Goal: Task Accomplishment & Management: Manage account settings

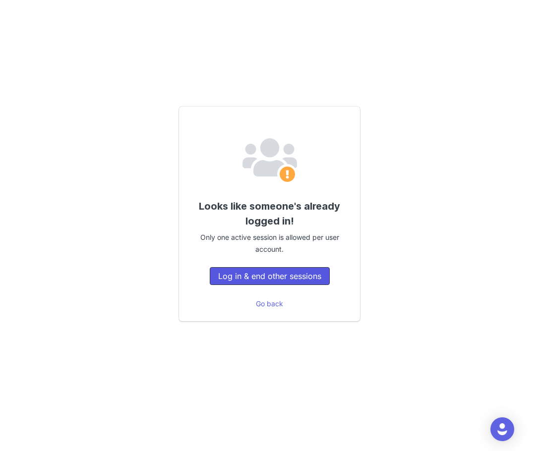
click at [291, 279] on button "Log in & end other sessions" at bounding box center [270, 276] width 120 height 18
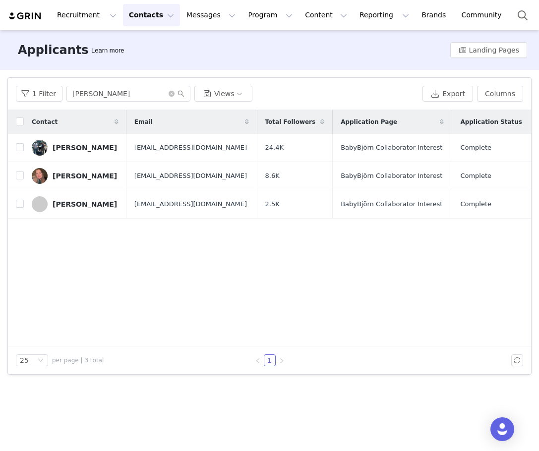
click at [32, 16] on img at bounding box center [25, 15] width 35 height 9
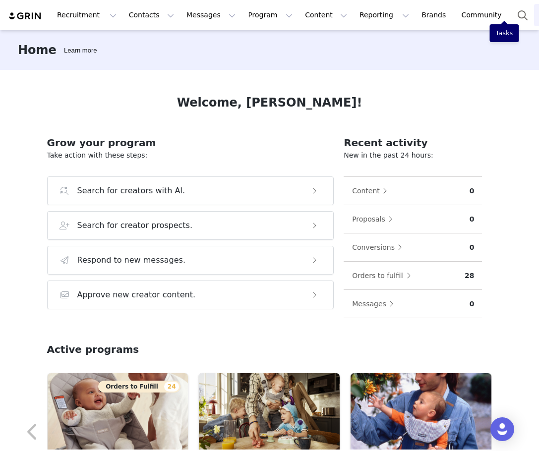
click at [534, 13] on link "Tasks" at bounding box center [545, 15] width 22 height 22
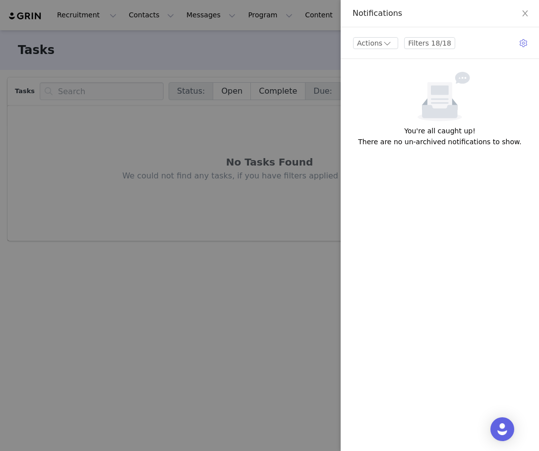
click at [29, 12] on div at bounding box center [269, 225] width 539 height 451
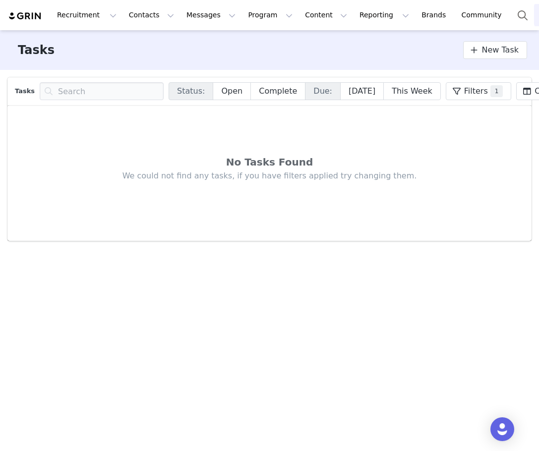
click at [24, 16] on img at bounding box center [25, 15] width 35 height 9
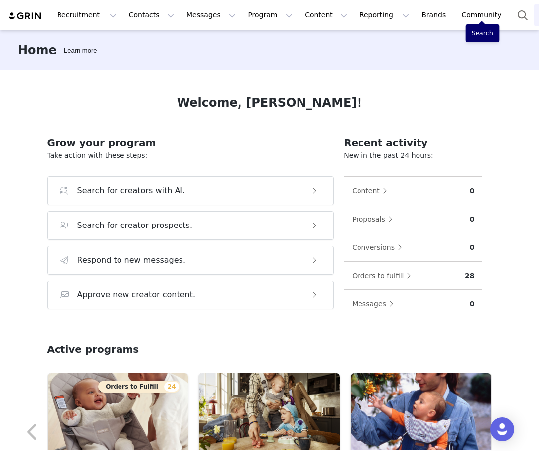
click at [534, 15] on link "Tasks" at bounding box center [545, 15] width 22 height 22
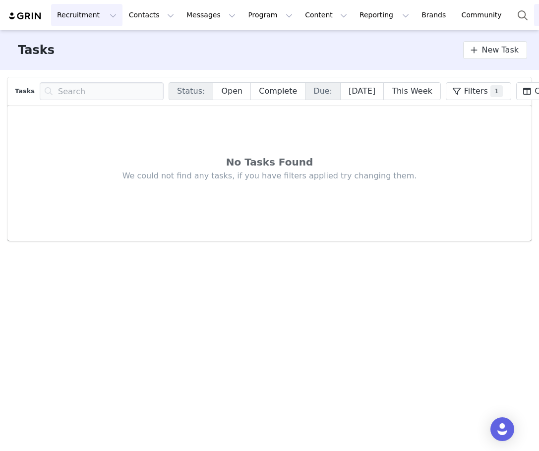
click at [101, 14] on button "Recruitment Recruitment" at bounding box center [86, 15] width 71 height 22
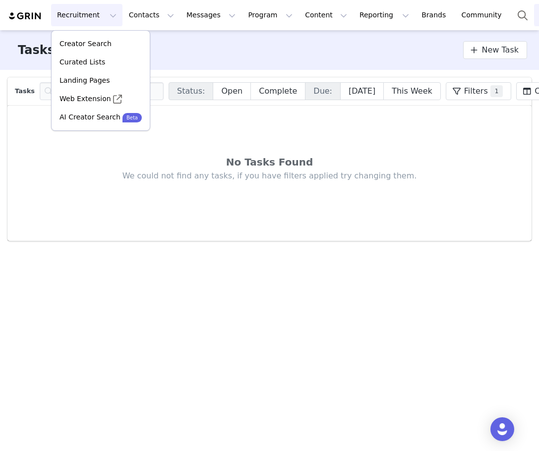
click at [26, 18] on img at bounding box center [25, 15] width 35 height 9
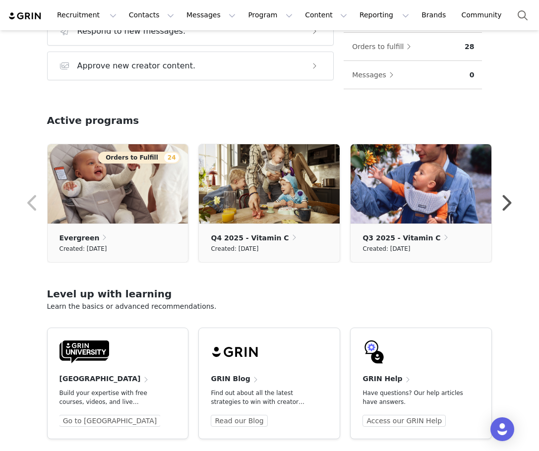
scroll to position [242, 0]
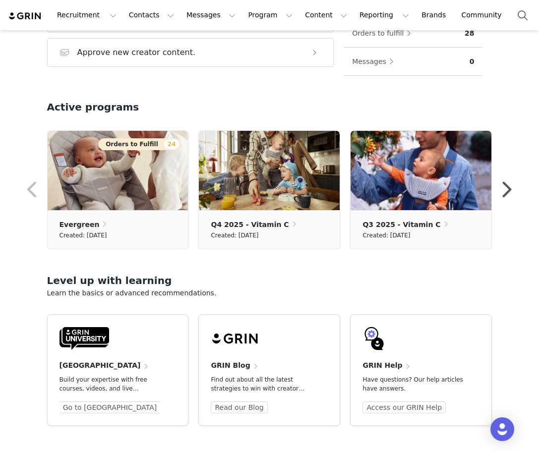
click at [28, 19] on img at bounding box center [25, 15] width 35 height 9
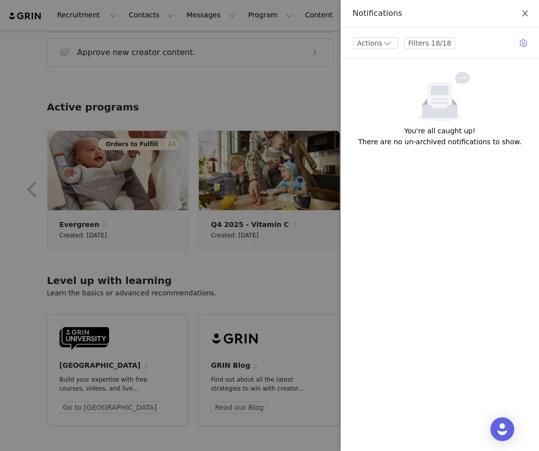
click at [525, 11] on icon "icon: close" at bounding box center [525, 13] width 8 height 8
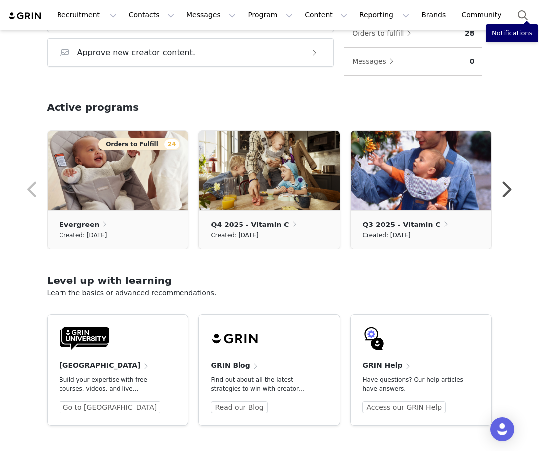
scroll to position [0, 0]
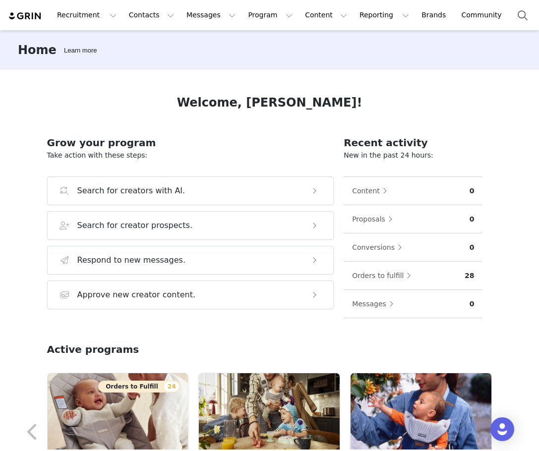
click at [31, 10] on div "Recruitment Recruitment Creator Search Curated Lists Landing Pages Web Extensio…" at bounding box center [260, 15] width 504 height 22
click at [31, 12] on img at bounding box center [25, 15] width 35 height 9
click at [97, 20] on button "Recruitment Recruitment" at bounding box center [86, 15] width 71 height 22
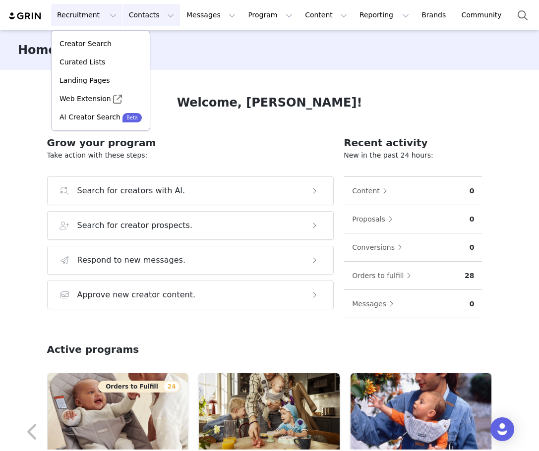
click at [162, 13] on button "Contacts Contacts" at bounding box center [151, 15] width 57 height 22
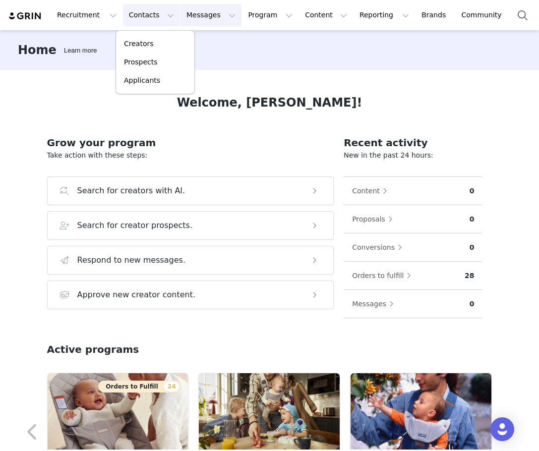
click at [215, 14] on button "Messages Messages" at bounding box center [210, 15] width 61 height 22
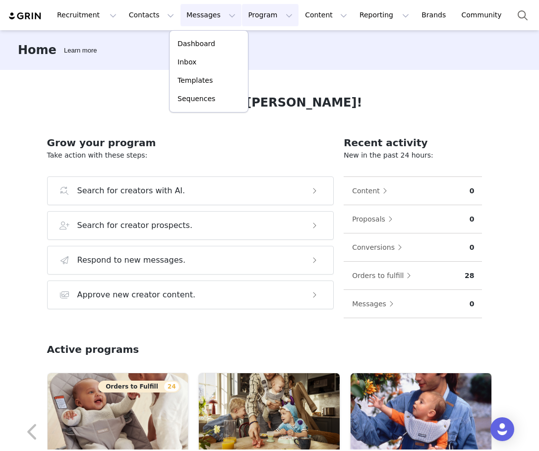
click at [264, 14] on button "Program Program" at bounding box center [270, 15] width 57 height 22
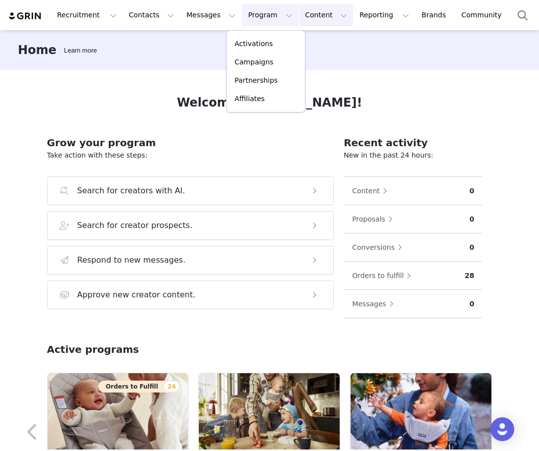
click at [317, 14] on button "Content Content" at bounding box center [326, 15] width 54 height 22
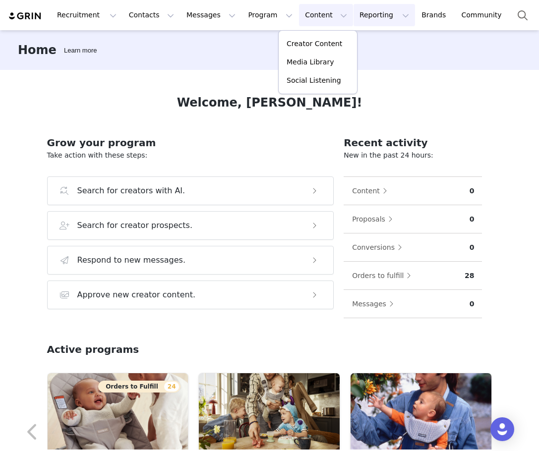
click at [371, 14] on button "Reporting Reporting" at bounding box center [383, 15] width 61 height 22
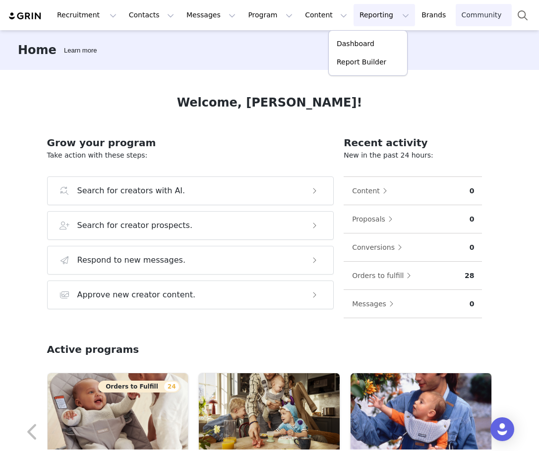
click at [456, 12] on link "Community Community" at bounding box center [484, 15] width 57 height 22
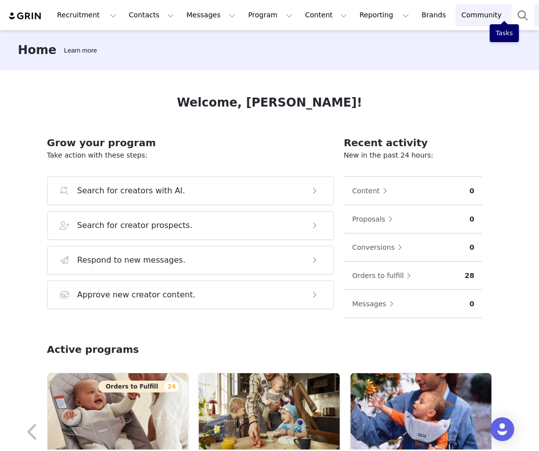
click at [534, 13] on link "Tasks" at bounding box center [545, 15] width 22 height 22
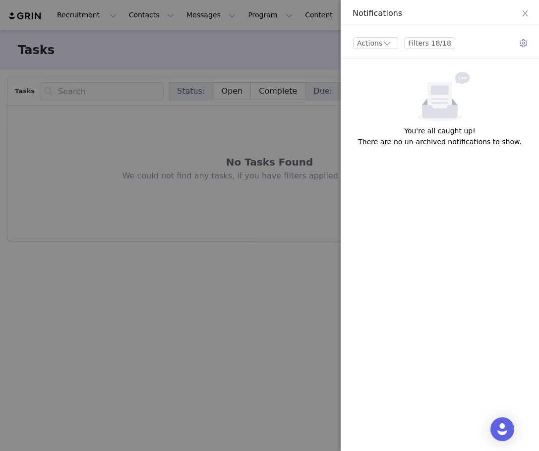
click at [36, 15] on div at bounding box center [269, 225] width 539 height 451
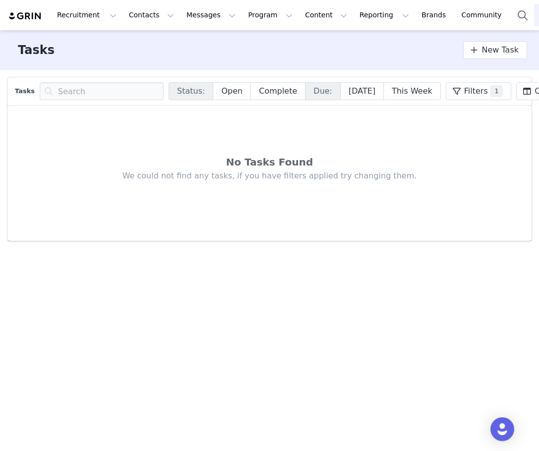
click at [19, 19] on img at bounding box center [25, 15] width 35 height 9
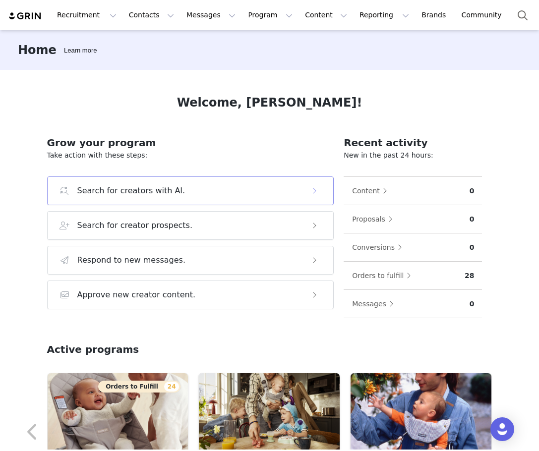
scroll to position [242, 0]
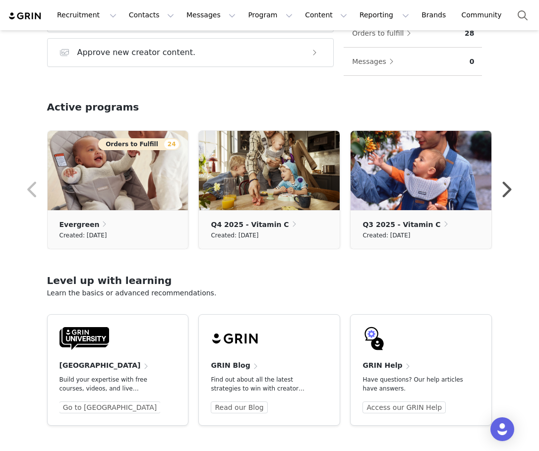
click at [403, 367] on span at bounding box center [408, 366] width 10 height 12
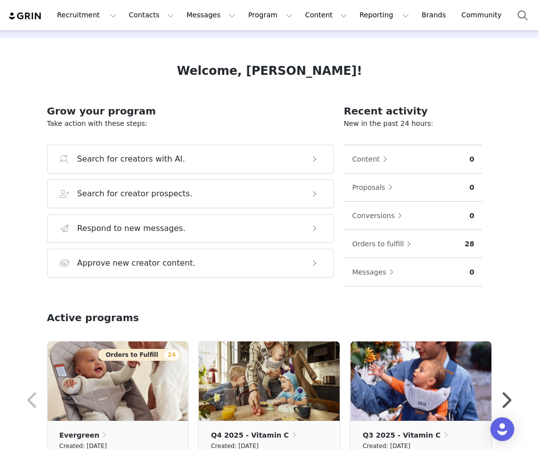
scroll to position [0, 0]
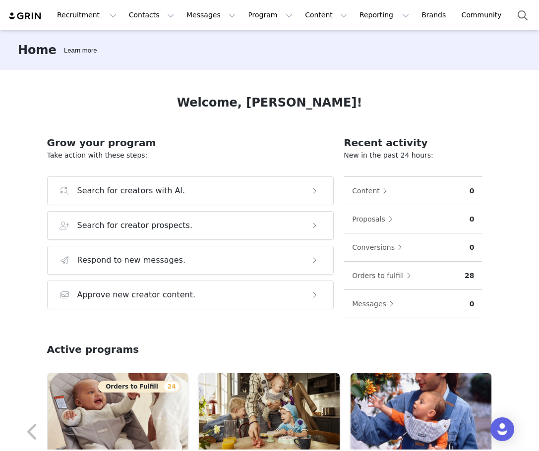
click at [36, 14] on img at bounding box center [25, 15] width 35 height 9
click at [107, 14] on button "Recruitment Recruitment" at bounding box center [86, 15] width 71 height 22
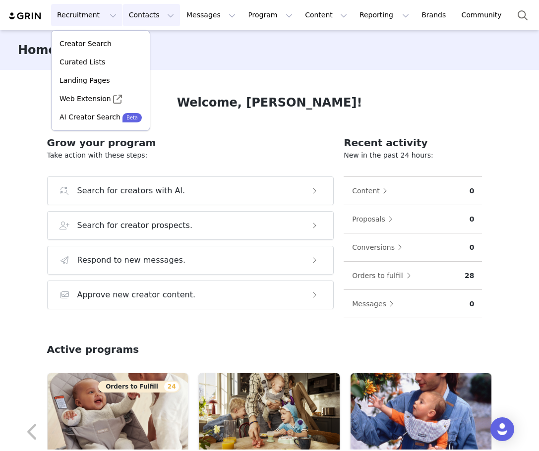
click at [161, 17] on button "Contacts Contacts" at bounding box center [151, 15] width 57 height 22
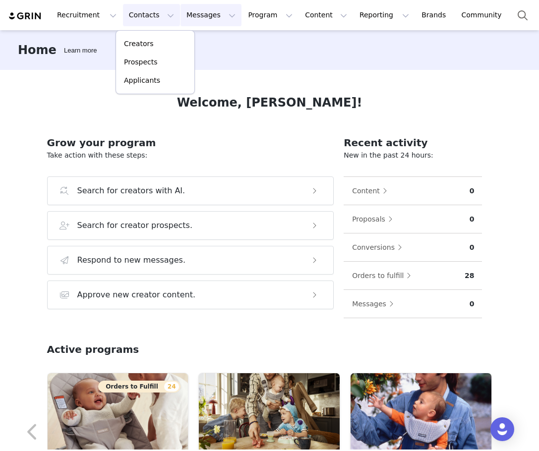
click at [215, 14] on button "Messages Messages" at bounding box center [210, 15] width 61 height 22
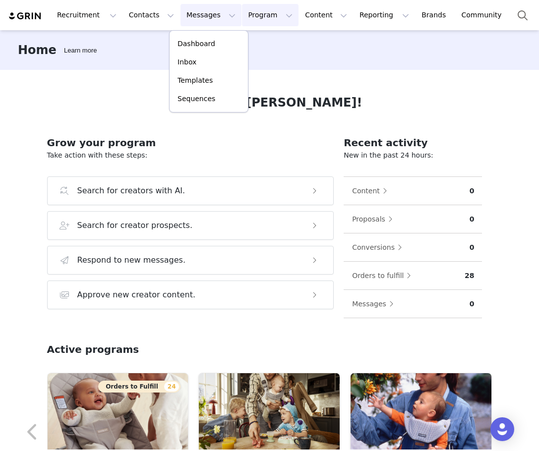
click at [271, 13] on button "Program Program" at bounding box center [270, 15] width 57 height 22
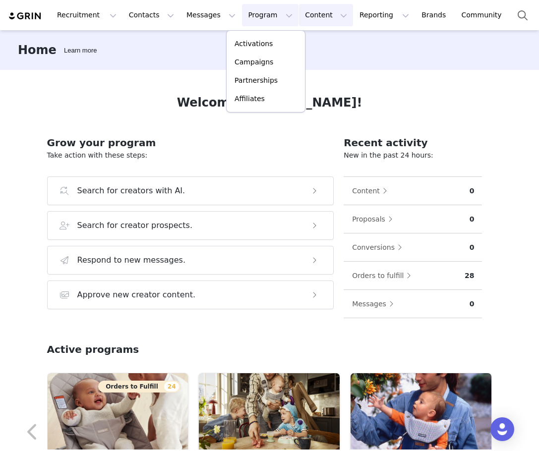
click at [316, 13] on button "Content Content" at bounding box center [326, 15] width 54 height 22
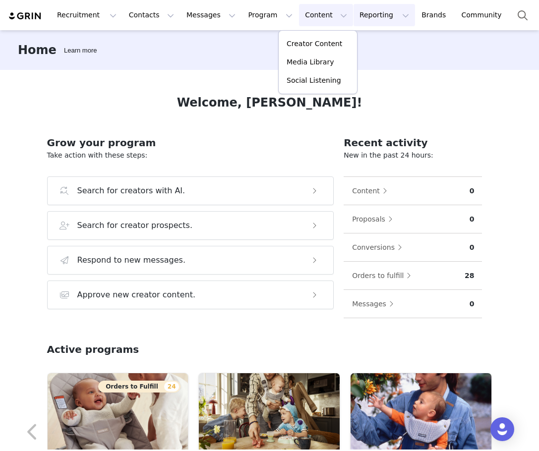
click at [373, 14] on button "Reporting Reporting" at bounding box center [383, 15] width 61 height 22
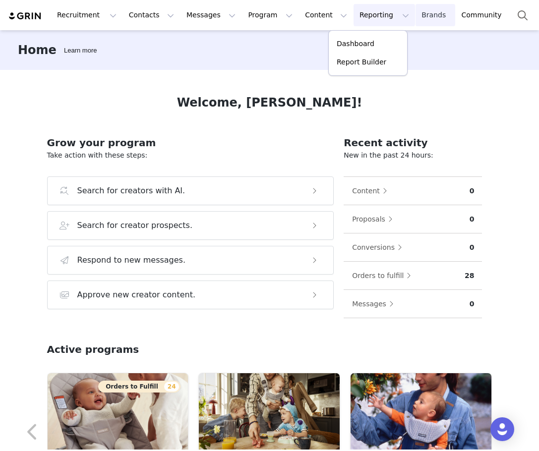
click at [415, 14] on link "Brands Brands" at bounding box center [434, 15] width 39 height 22
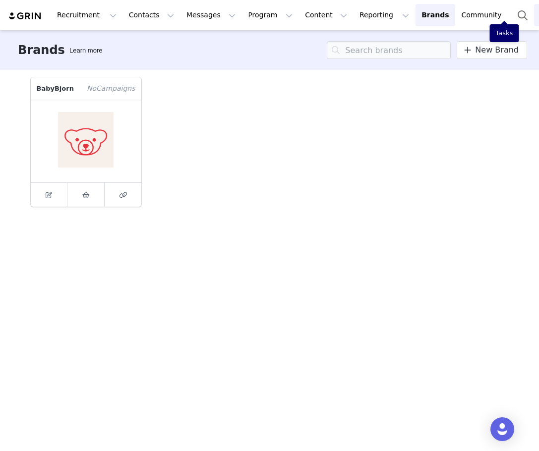
click at [534, 19] on link "Tasks" at bounding box center [545, 15] width 22 height 22
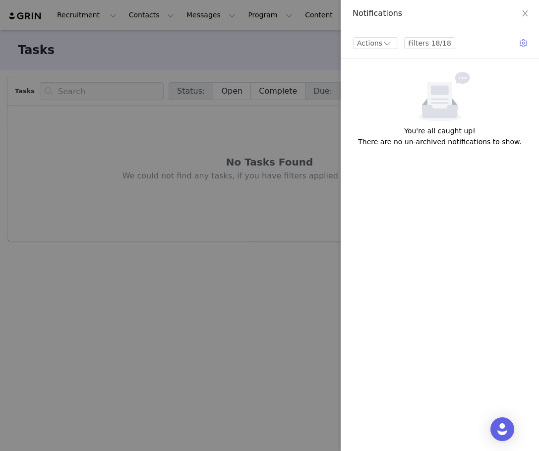
click at [33, 18] on div at bounding box center [269, 225] width 539 height 451
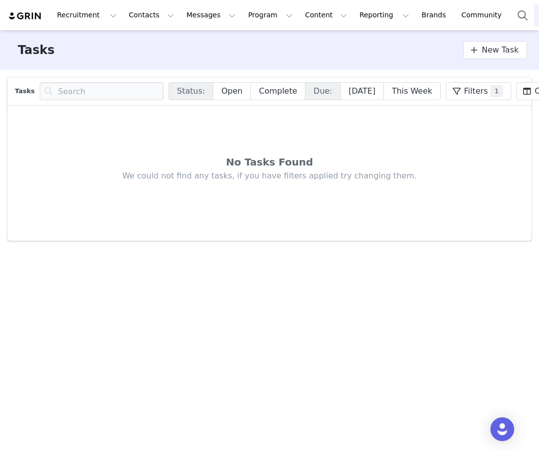
click at [27, 18] on body "Recruitment Recruitment Creator Search Curated Lists Landing Pages Web Extensio…" at bounding box center [269, 225] width 539 height 451
click at [27, 18] on img at bounding box center [25, 15] width 35 height 9
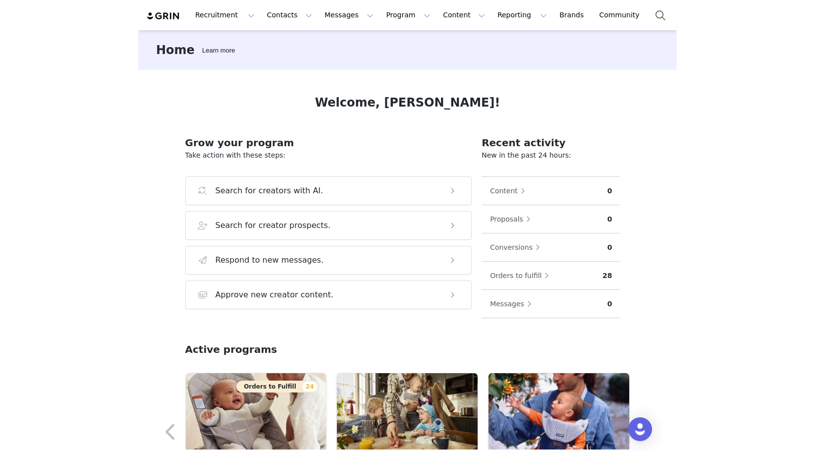
scroll to position [242, 0]
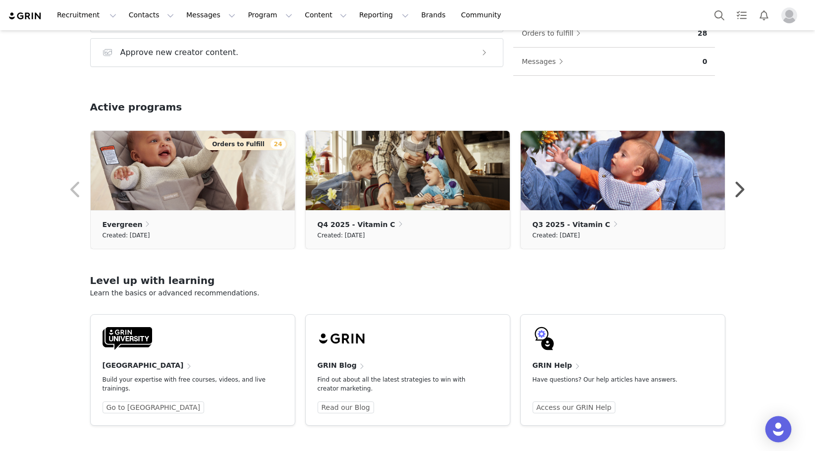
click at [538, 427] on img "Open Intercom Messenger" at bounding box center [778, 429] width 13 height 13
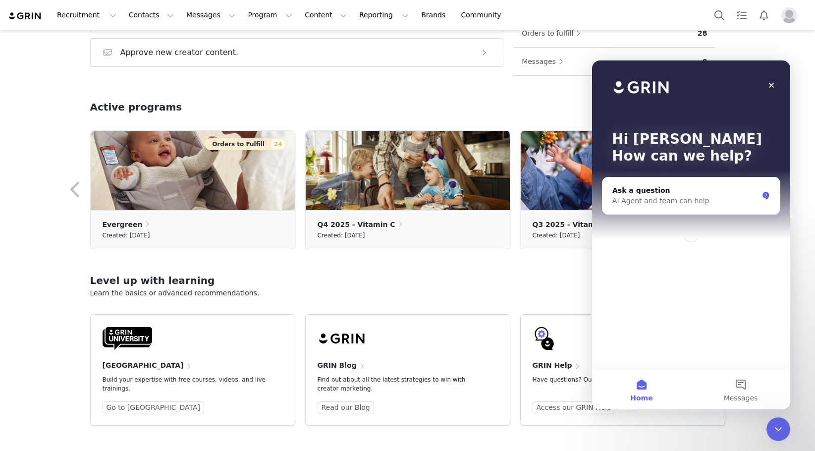
scroll to position [0, 0]
click at [538, 197] on div "AI Agent and team can help" at bounding box center [686, 201] width 146 height 10
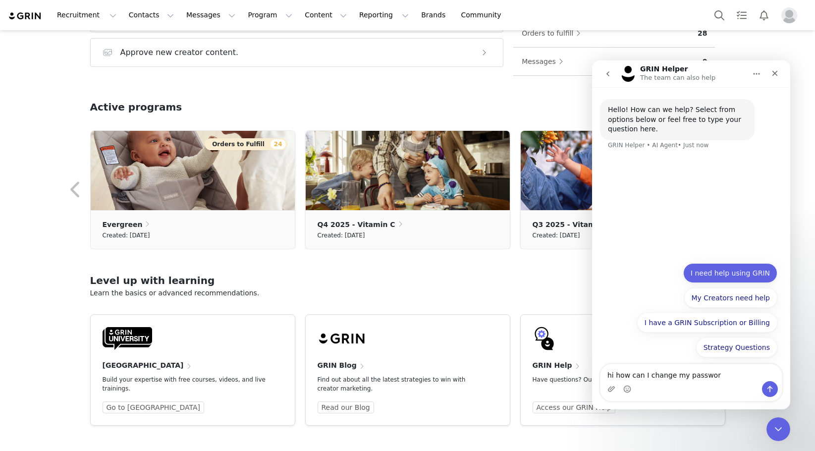
type textarea "hi how can I change my password"
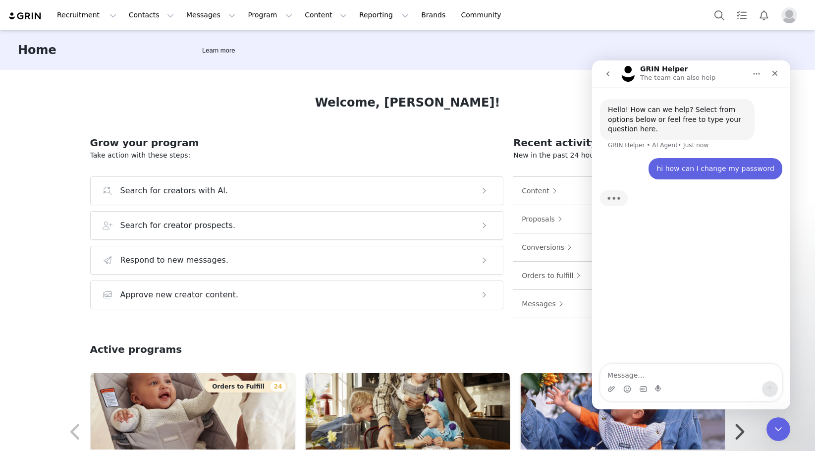
click at [538, 232] on div "Hello! How can we help? Select from options below or feel free to type your que…" at bounding box center [691, 226] width 198 height 278
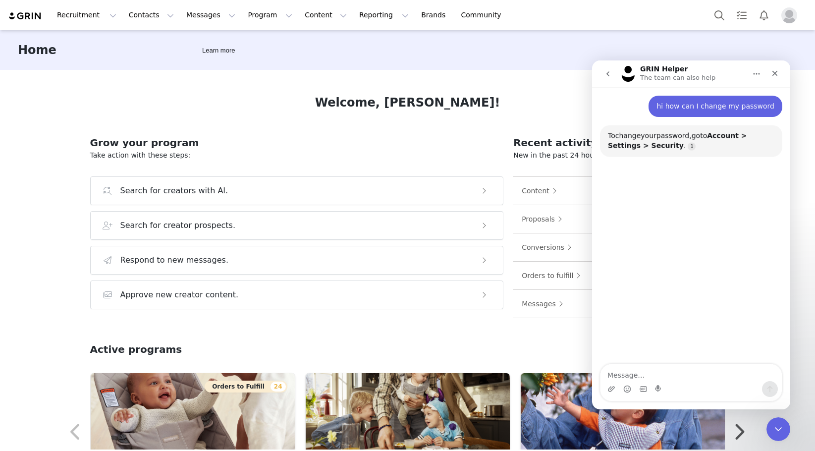
scroll to position [63, 0]
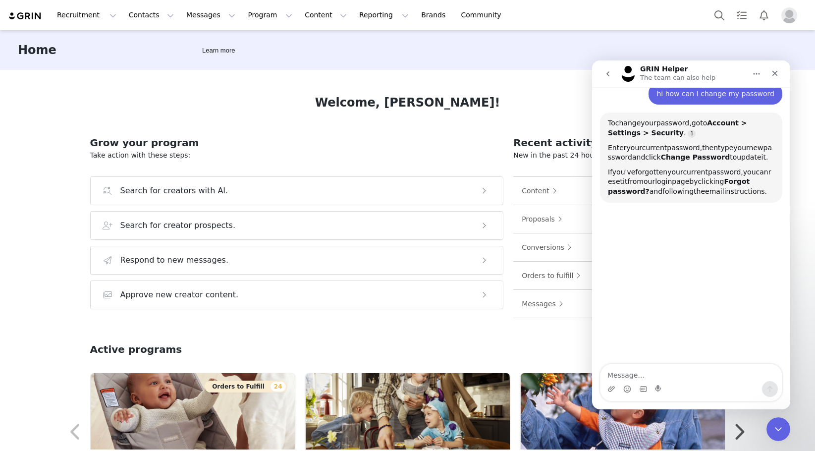
click at [538, 16] on img "Profile" at bounding box center [790, 15] width 16 height 16
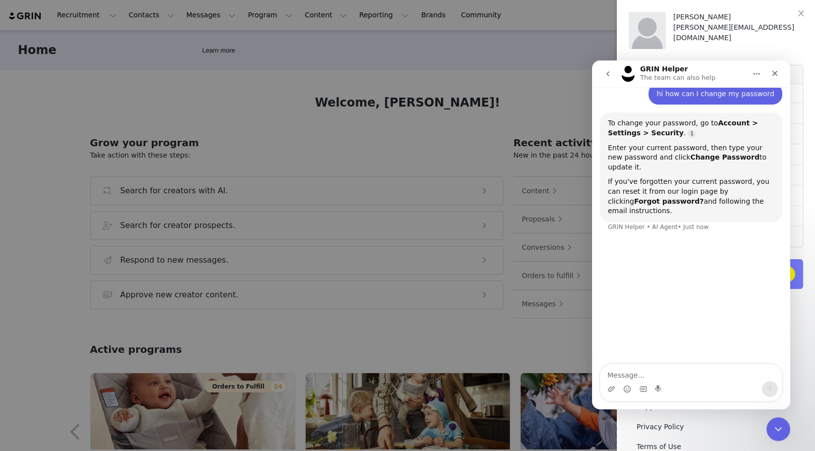
click at [538, 71] on div "GRIN Helper The team can also help" at bounding box center [684, 73] width 126 height 17
click at [538, 38] on div "Alexis Royzman alexis@vitamincagency.com" at bounding box center [739, 30] width 130 height 37
click at [538, 75] on icon "Home" at bounding box center [757, 74] width 8 height 8
click at [538, 76] on icon "go back" at bounding box center [608, 74] width 8 height 8
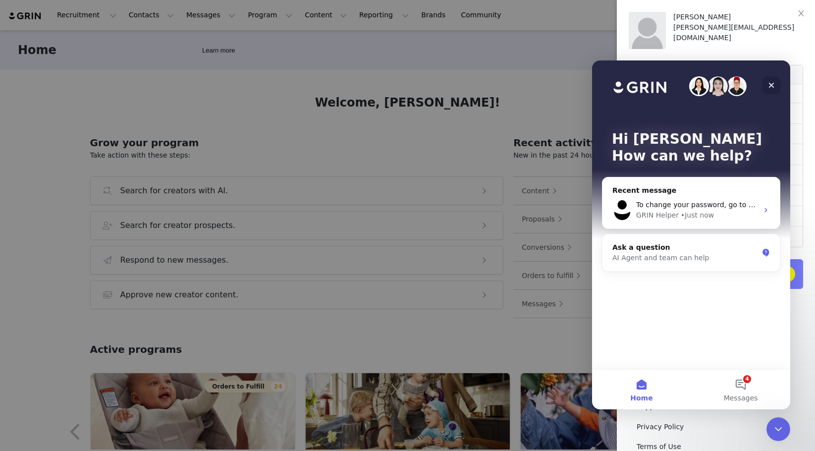
click at [538, 85] on icon "Close" at bounding box center [772, 85] width 8 height 8
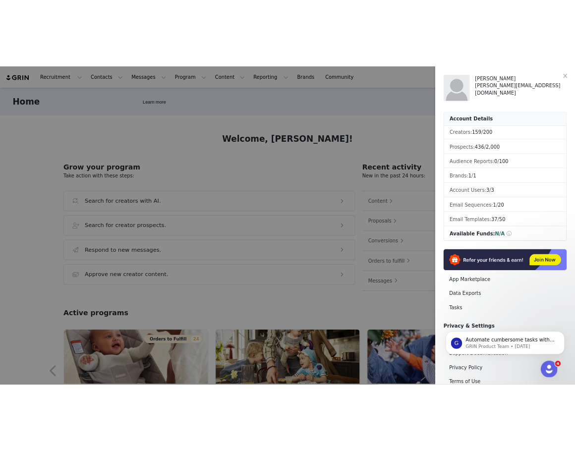
scroll to position [51, 0]
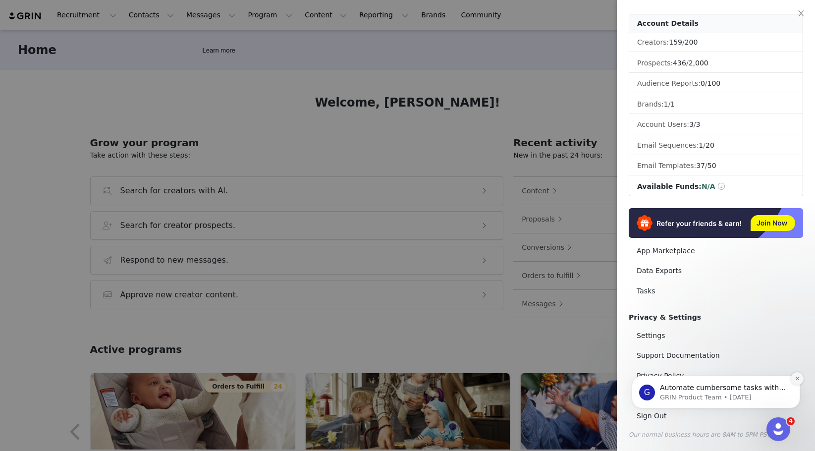
click at [538, 379] on icon "Dismiss notification" at bounding box center [797, 378] width 3 height 3
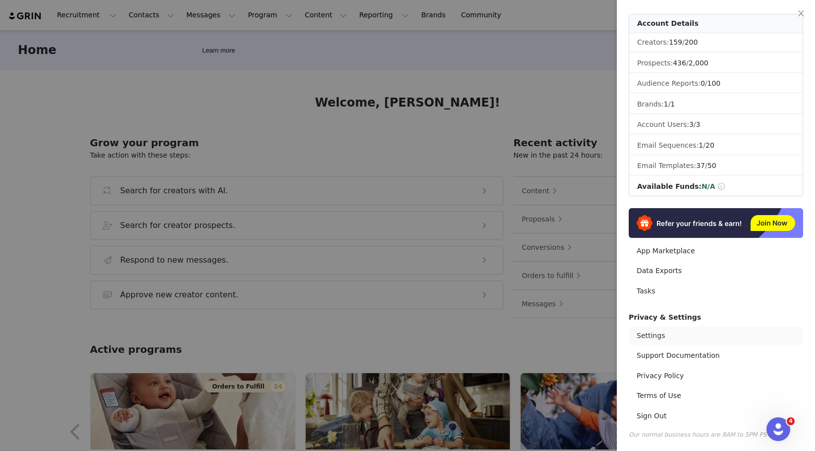
click at [538, 337] on link "Settings" at bounding box center [716, 336] width 175 height 18
select select "UTC"
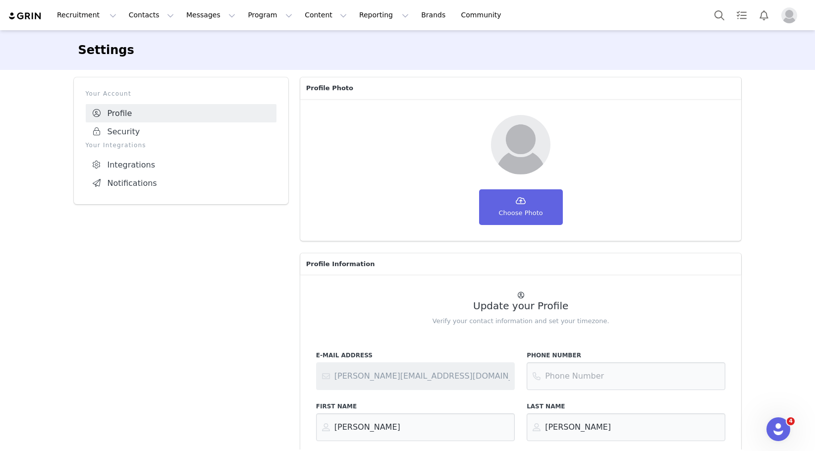
click at [126, 121] on link "Profile" at bounding box center [181, 113] width 191 height 18
click at [126, 130] on link "Security" at bounding box center [181, 131] width 191 height 18
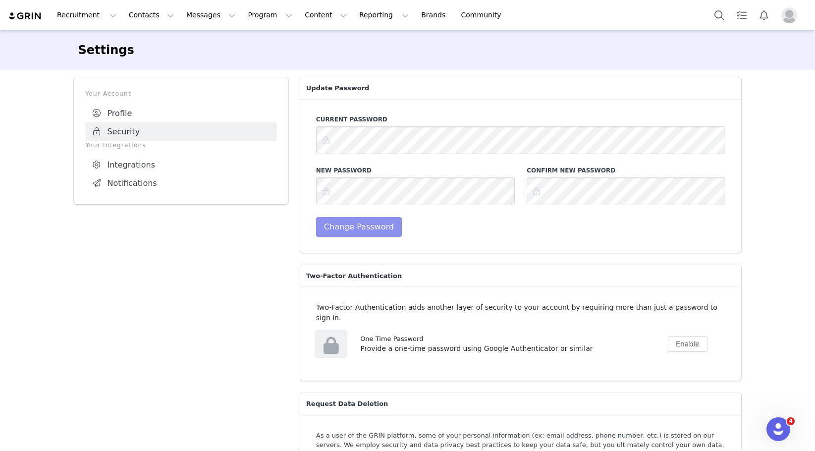
click at [380, 231] on button "Change Password" at bounding box center [359, 227] width 86 height 20
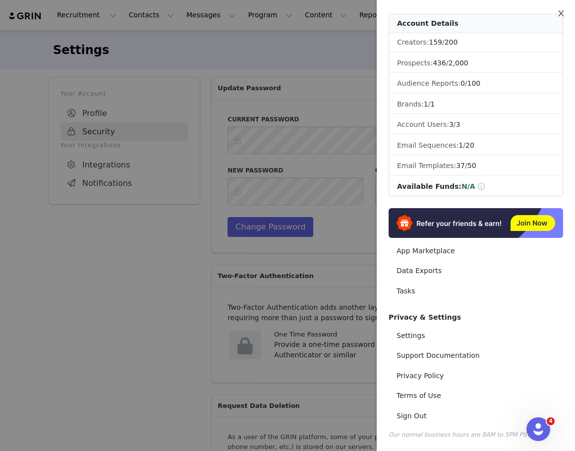
click at [538, 13] on icon "icon: close" at bounding box center [560, 13] width 5 height 6
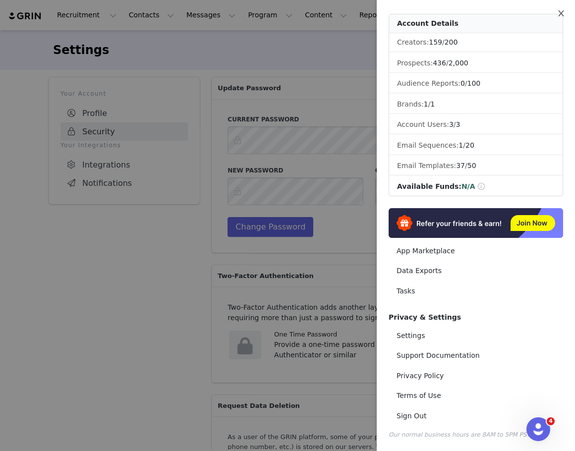
click at [538, 14] on icon "icon: close" at bounding box center [560, 13] width 5 height 6
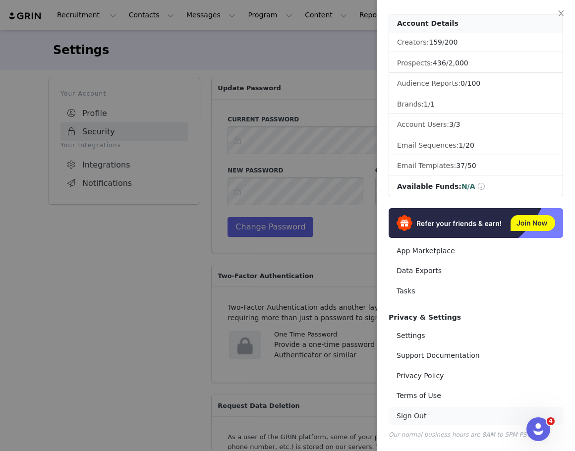
click at [407, 414] on link "Sign Out" at bounding box center [476, 416] width 175 height 18
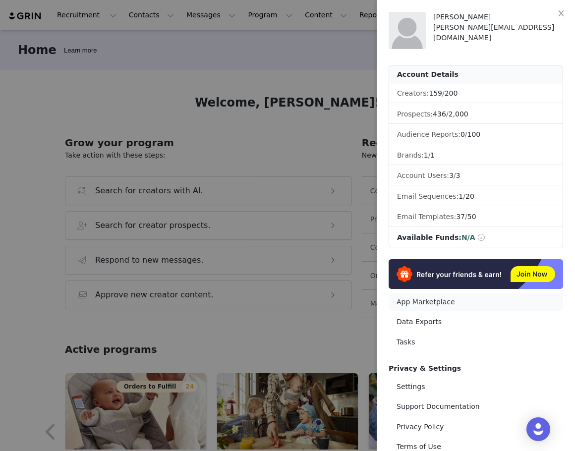
scroll to position [51, 0]
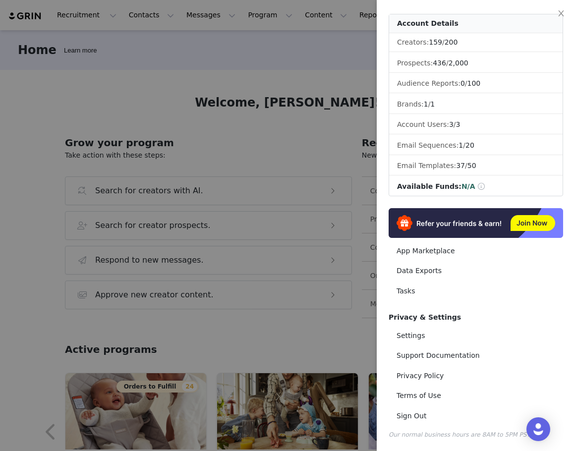
click at [308, 54] on div at bounding box center [287, 225] width 575 height 451
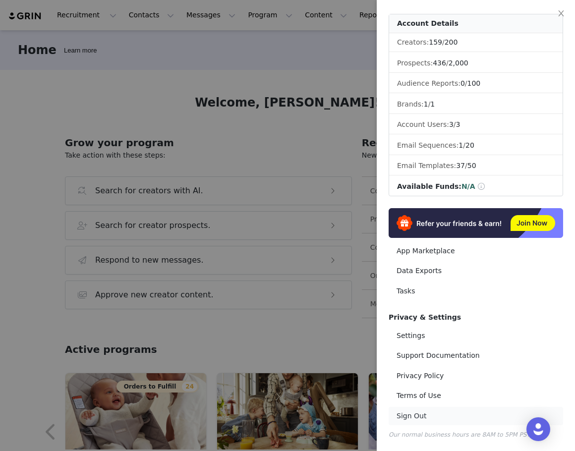
click at [418, 415] on link "Sign Out" at bounding box center [476, 416] width 175 height 18
